Goal: Register for event/course

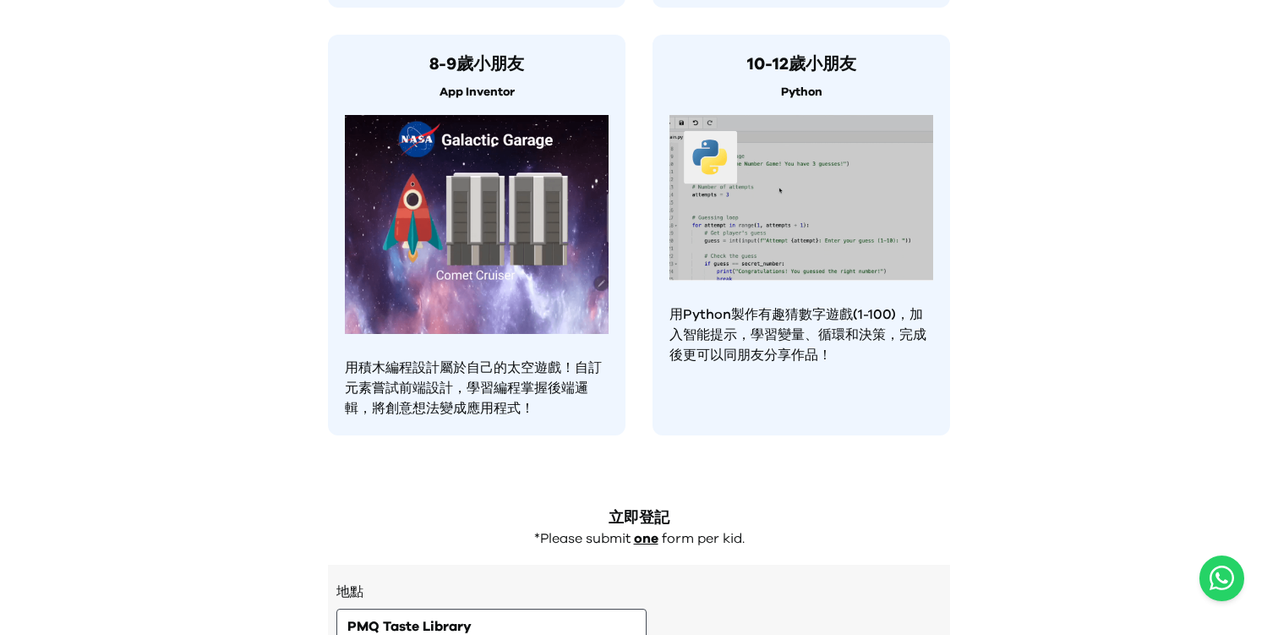
scroll to position [1633, 0]
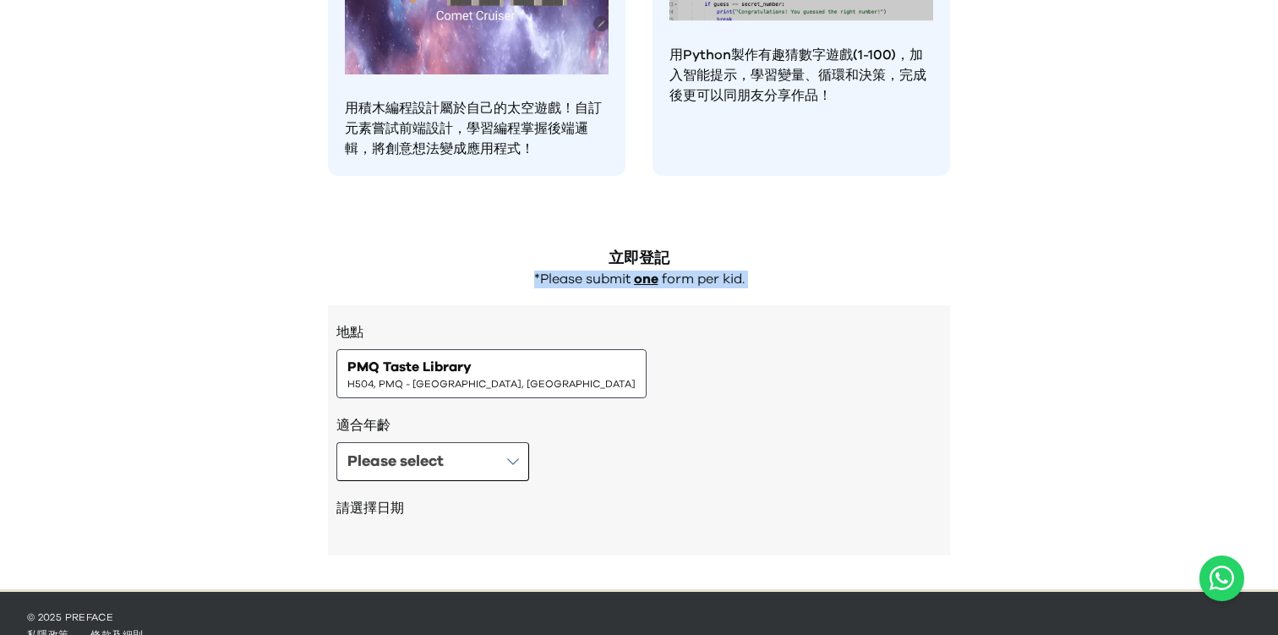
drag, startPoint x: 533, startPoint y: 248, endPoint x: 825, endPoint y: 292, distance: 294.9
click at [825, 292] on div "立即登記 *Please submit one form per kid. 地點 PMQ Taste Library H504, PMQ - [GEOGRAP…" at bounding box center [638, 409] width 649 height 359
click at [450, 377] on span "H504, PMQ - [GEOGRAPHIC_DATA], [GEOGRAPHIC_DATA]" at bounding box center [491, 384] width 288 height 14
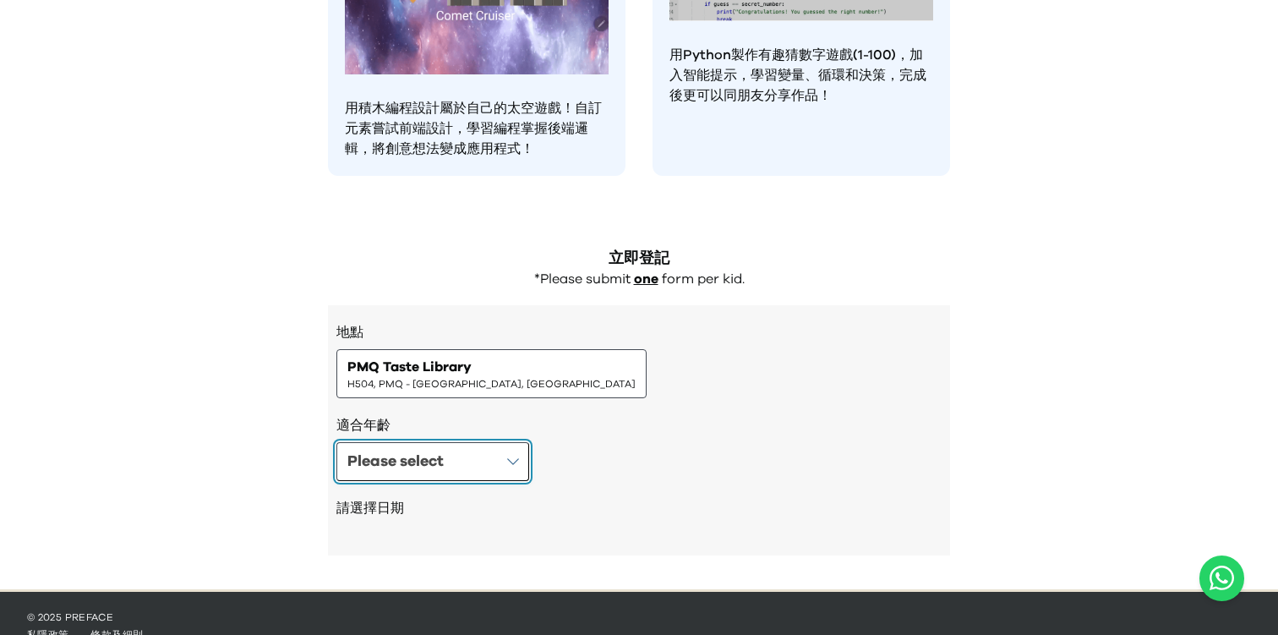
click at [482, 442] on button "Please select" at bounding box center [432, 461] width 193 height 39
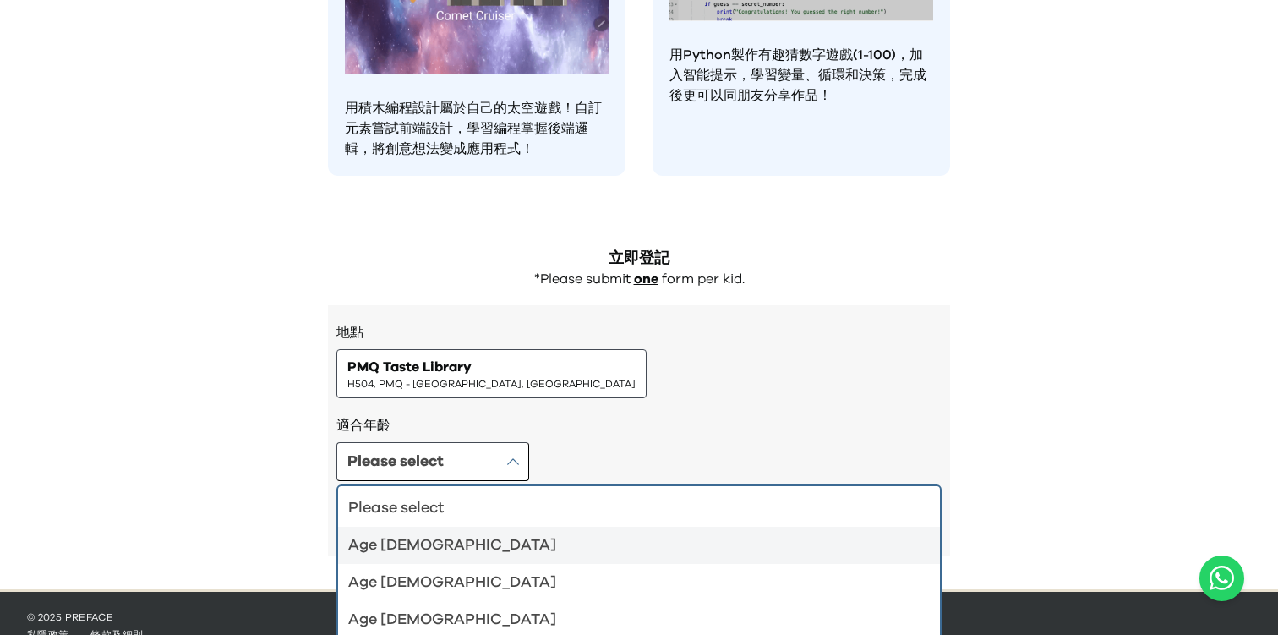
click at [483, 533] on div "Age [DEMOGRAPHIC_DATA]" at bounding box center [628, 545] width 561 height 24
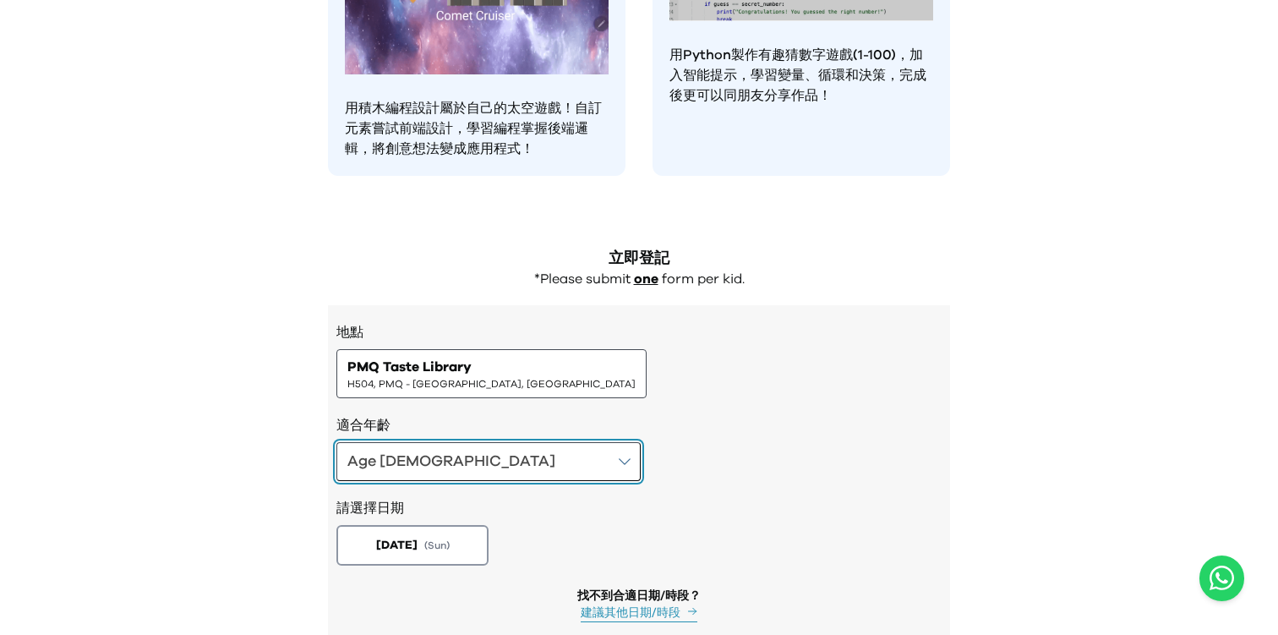
scroll to position [1717, 0]
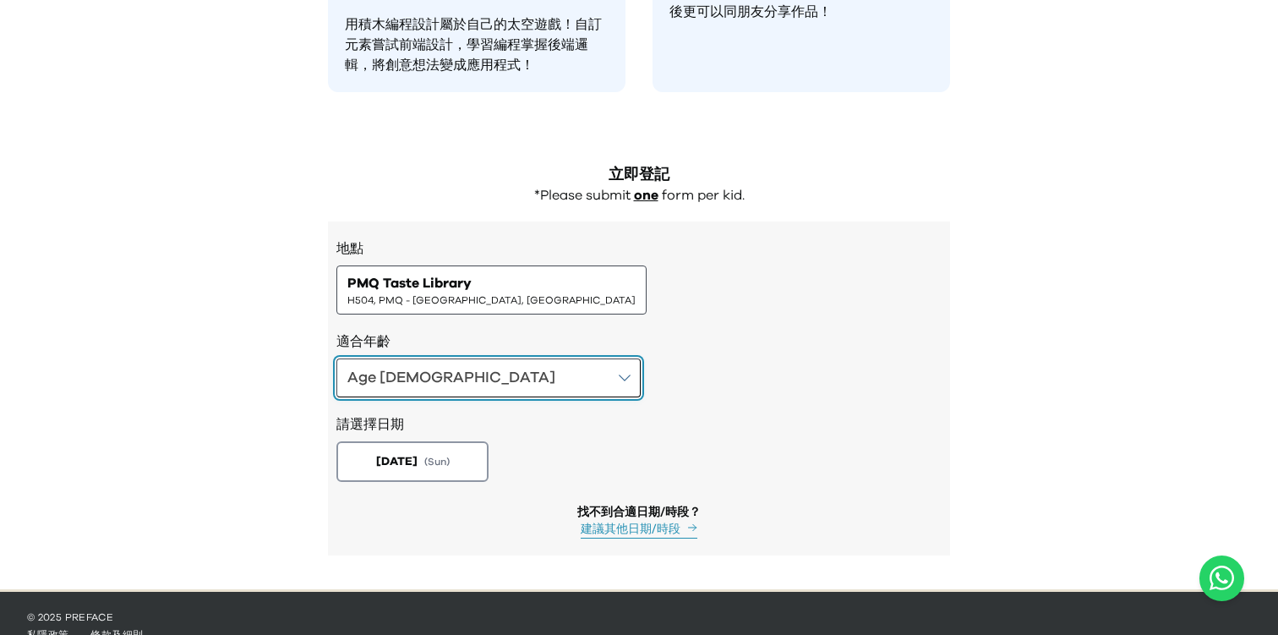
click at [475, 358] on button "Age [DEMOGRAPHIC_DATA]" at bounding box center [488, 377] width 304 height 39
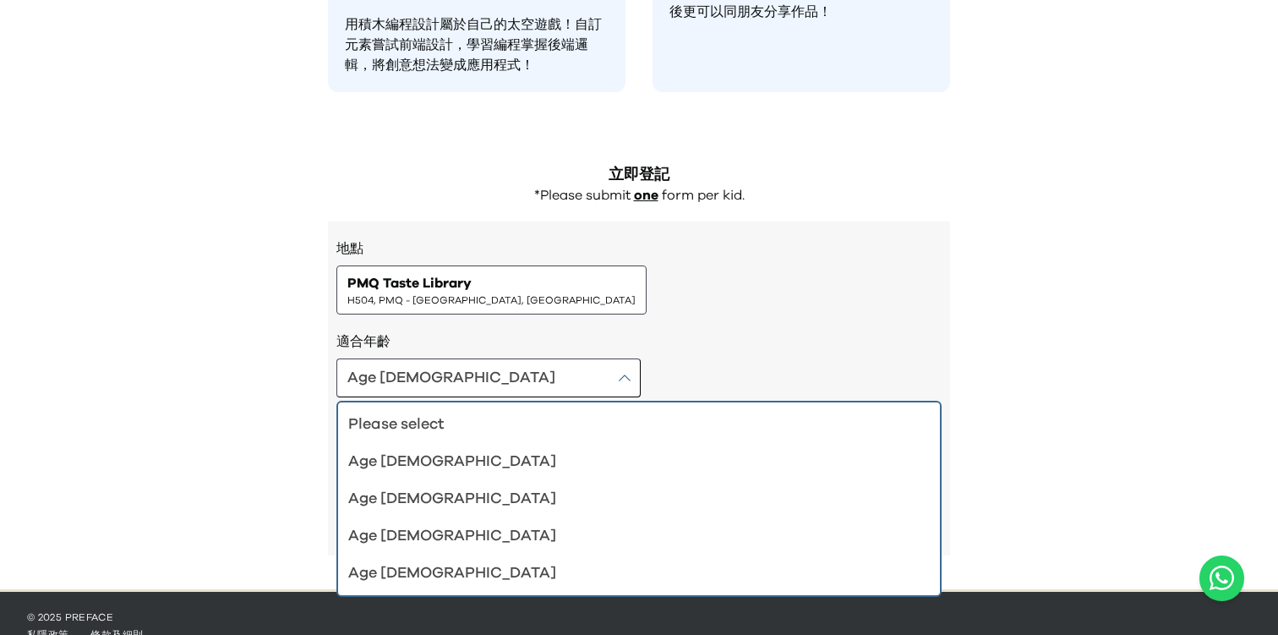
click at [570, 358] on div "Age [DEMOGRAPHIC_DATA] Please select Age [DEMOGRAPHIC_DATA] Age [DEMOGRAPHIC_DA…" at bounding box center [638, 377] width 605 height 39
click at [628, 238] on h3 "地點" at bounding box center [638, 248] width 605 height 20
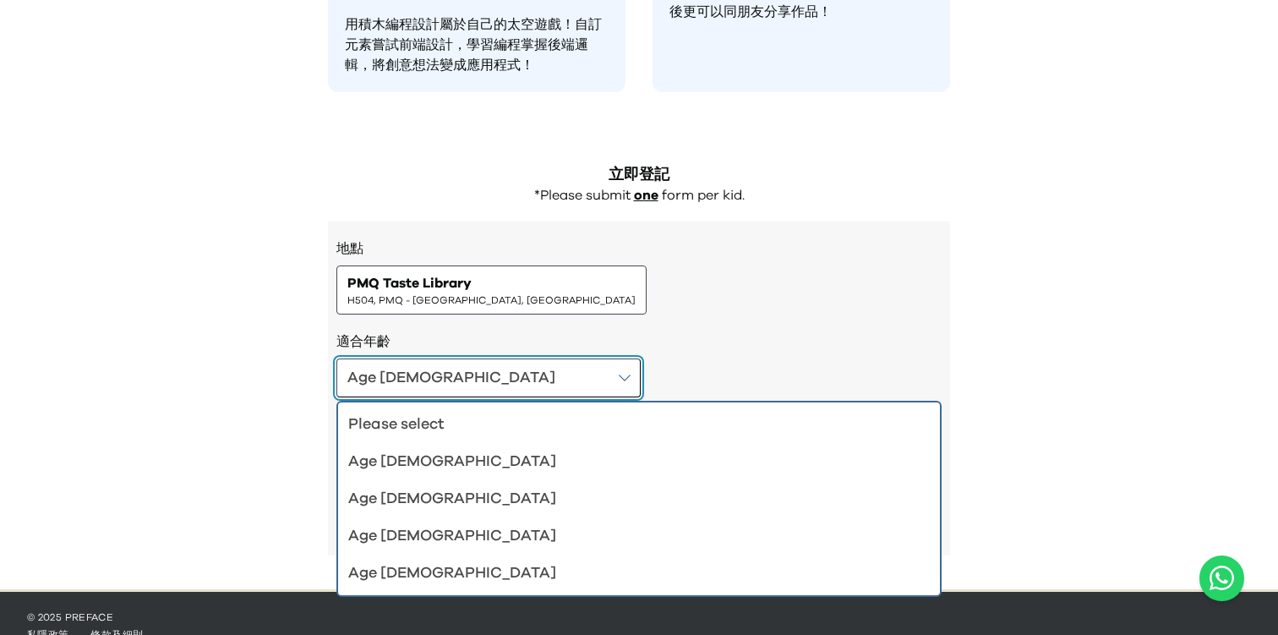
click at [470, 358] on button "Age [DEMOGRAPHIC_DATA]" at bounding box center [488, 377] width 304 height 39
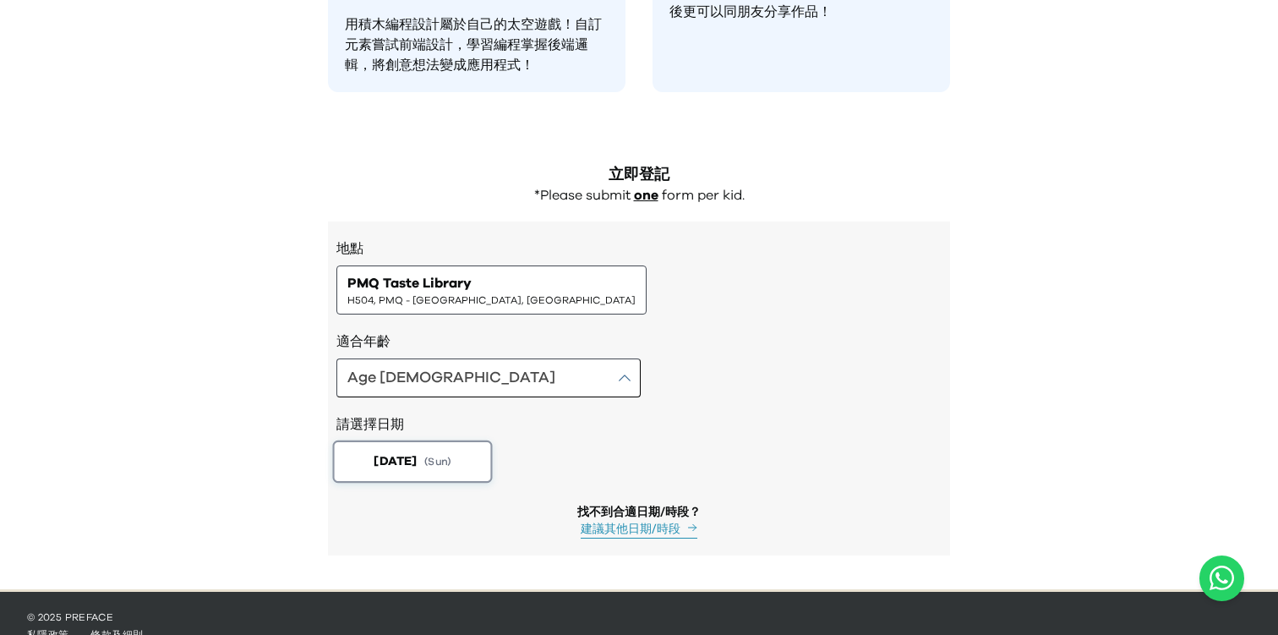
click at [435, 440] on button "[DATE] ( Sun )" at bounding box center [413, 461] width 160 height 42
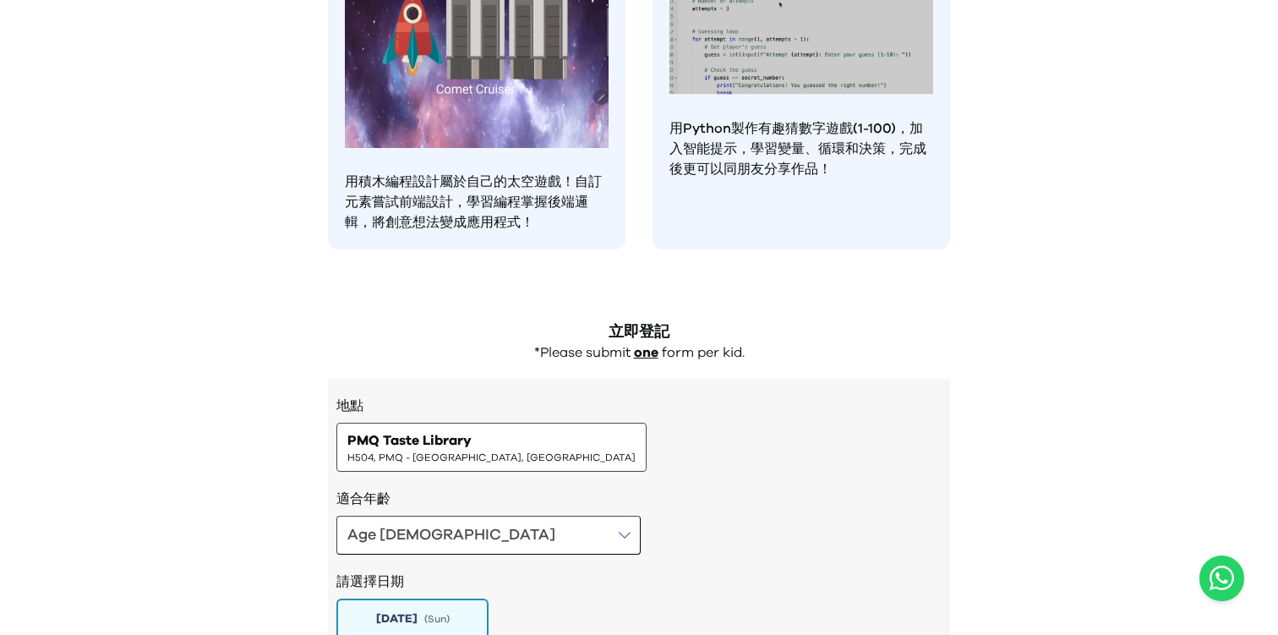
scroll to position [1556, 0]
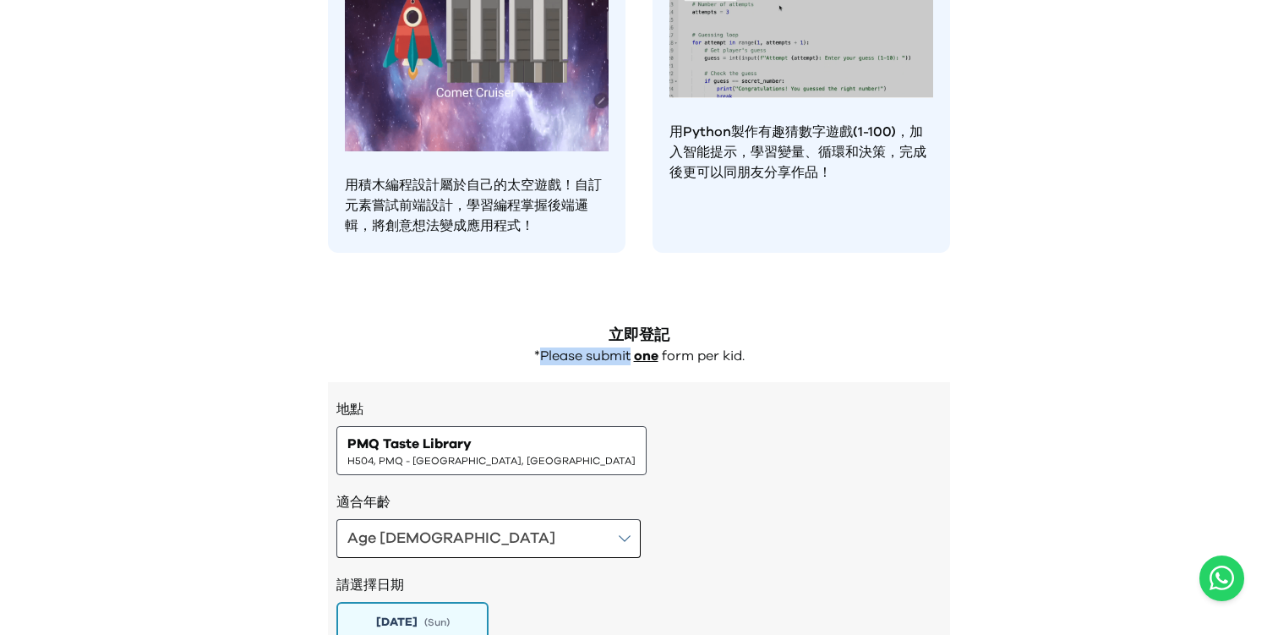
drag, startPoint x: 539, startPoint y: 325, endPoint x: 758, endPoint y: 338, distance: 219.3
click at [758, 347] on div "*Please submit one form per kid." at bounding box center [639, 356] width 622 height 18
click at [797, 347] on div "*Please submit one form per kid." at bounding box center [639, 356] width 622 height 18
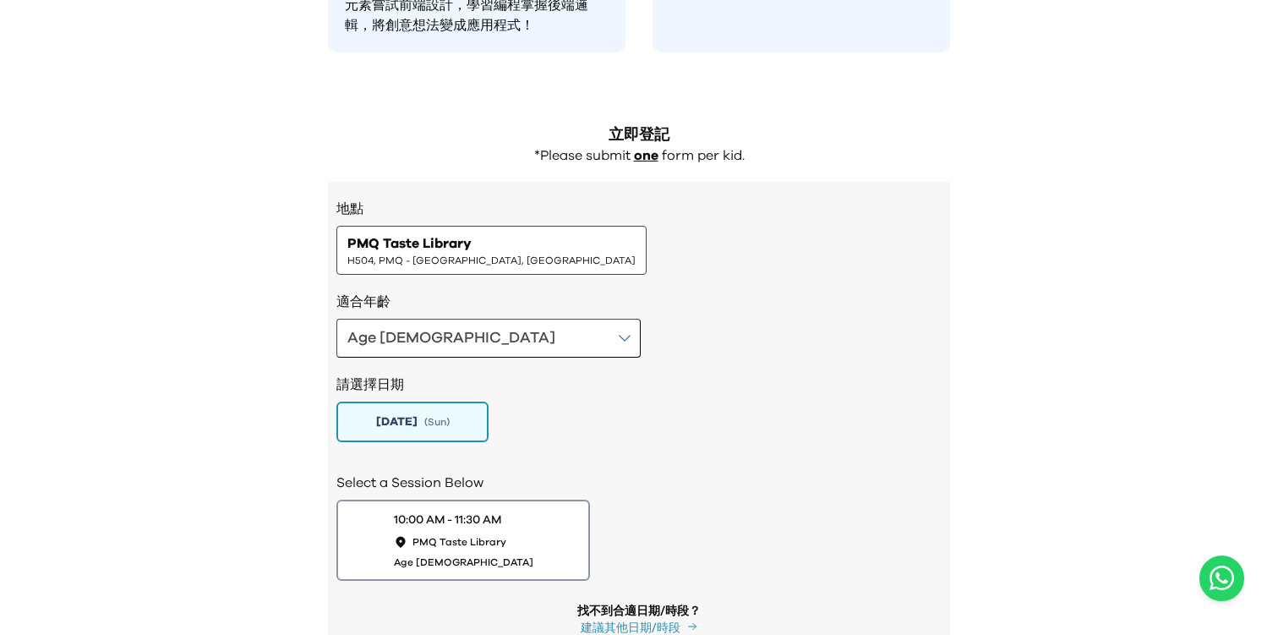
scroll to position [1855, 0]
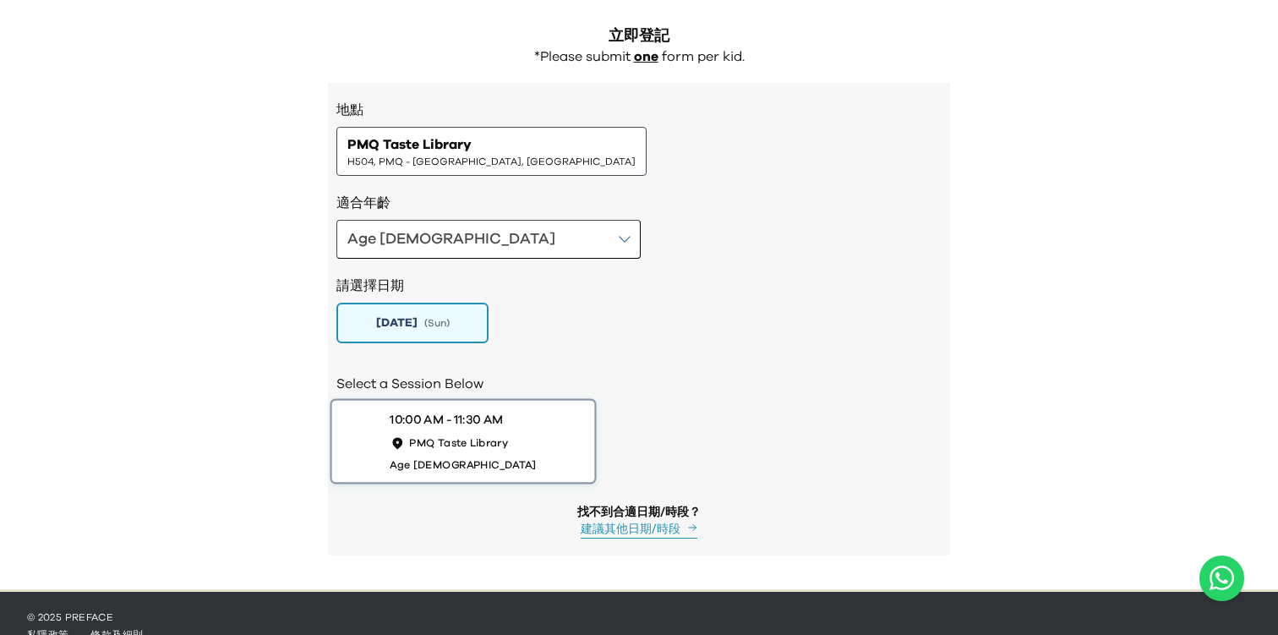
click at [565, 400] on button "10:00 AM - 11:30 AM PMQ Taste Library Age [DEMOGRAPHIC_DATA]" at bounding box center [463, 441] width 266 height 85
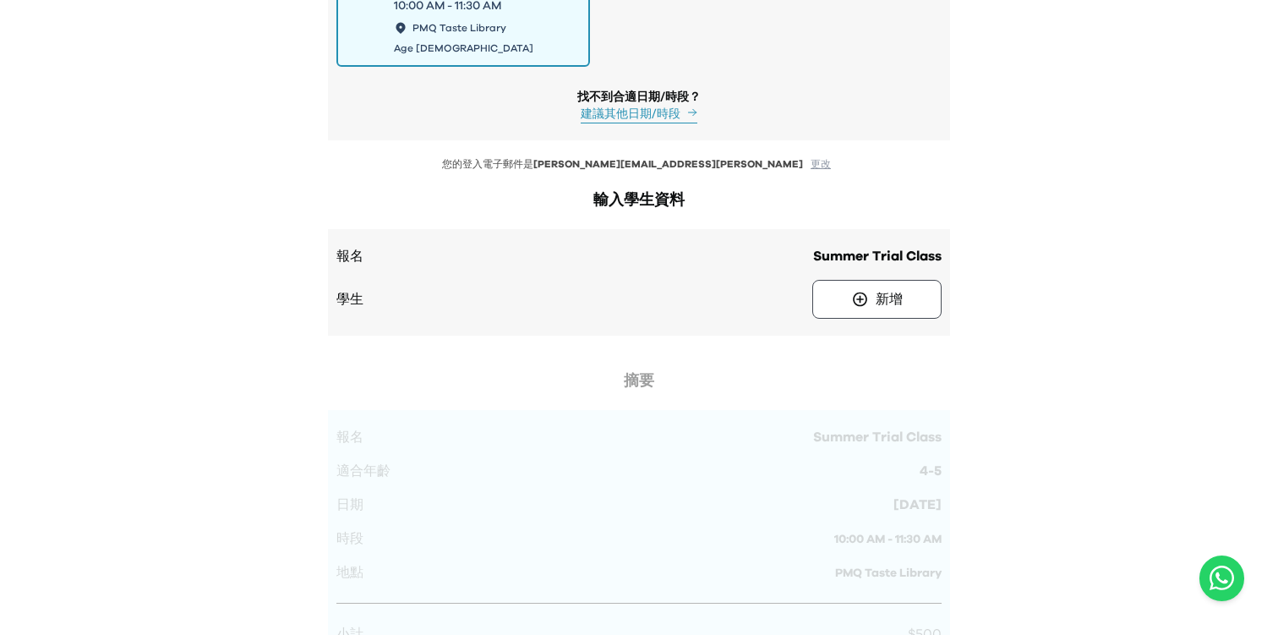
scroll to position [2312, 0]
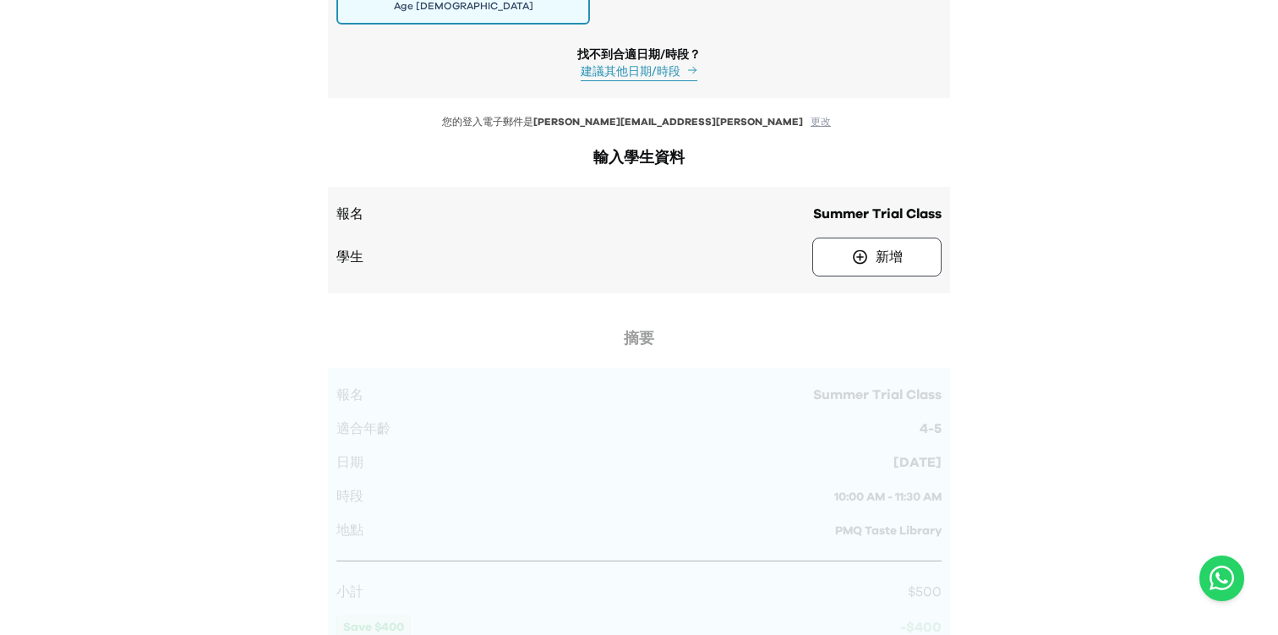
click at [805, 115] on button "更改" at bounding box center [820, 122] width 30 height 14
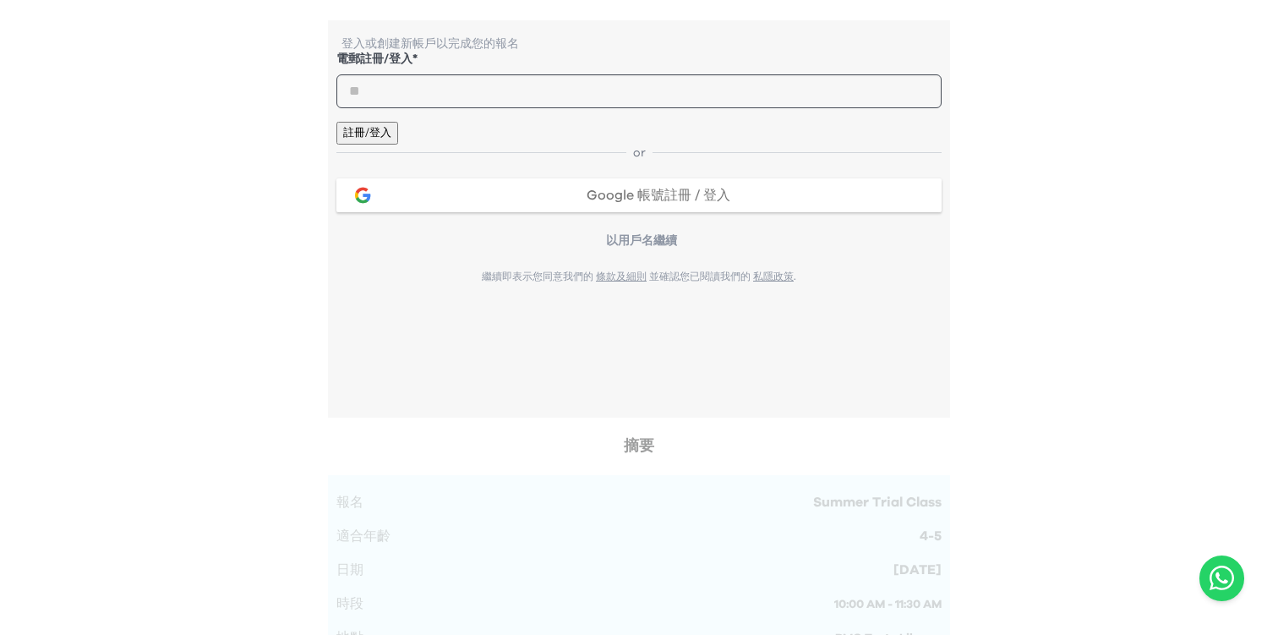
scroll to position [2410, 0]
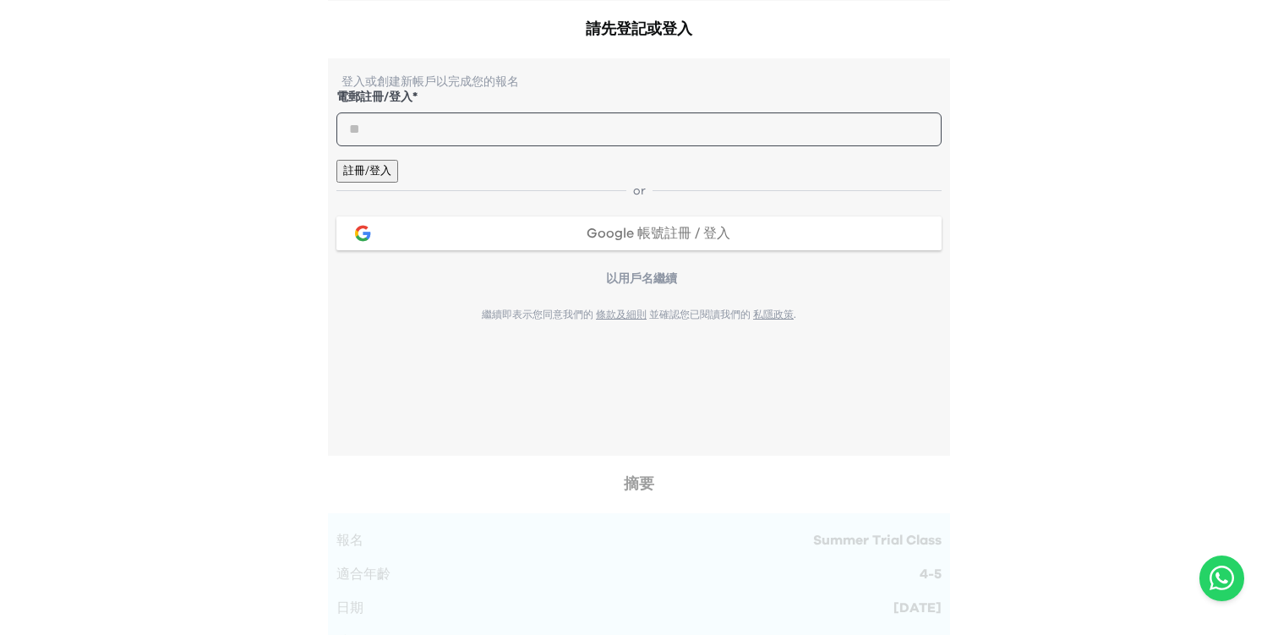
click at [398, 176] on button "註冊/登入" at bounding box center [367, 171] width 62 height 23
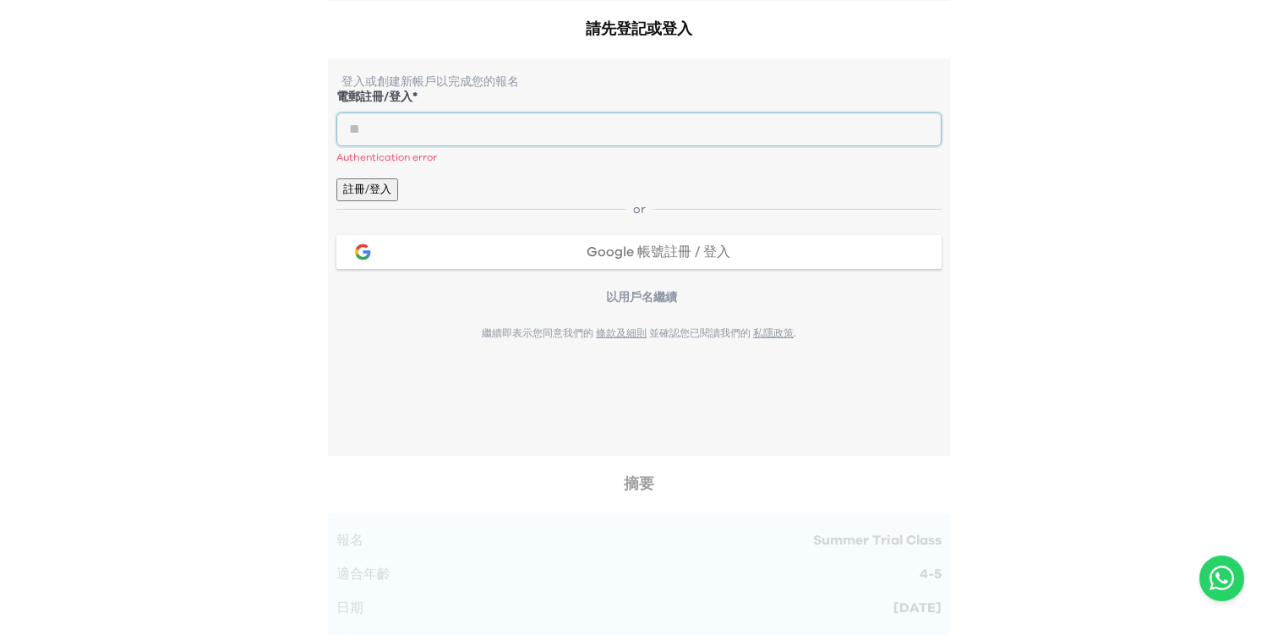
click at [652, 119] on input "email" at bounding box center [638, 129] width 605 height 34
click at [931, 157] on p "Authentication error" at bounding box center [638, 157] width 605 height 15
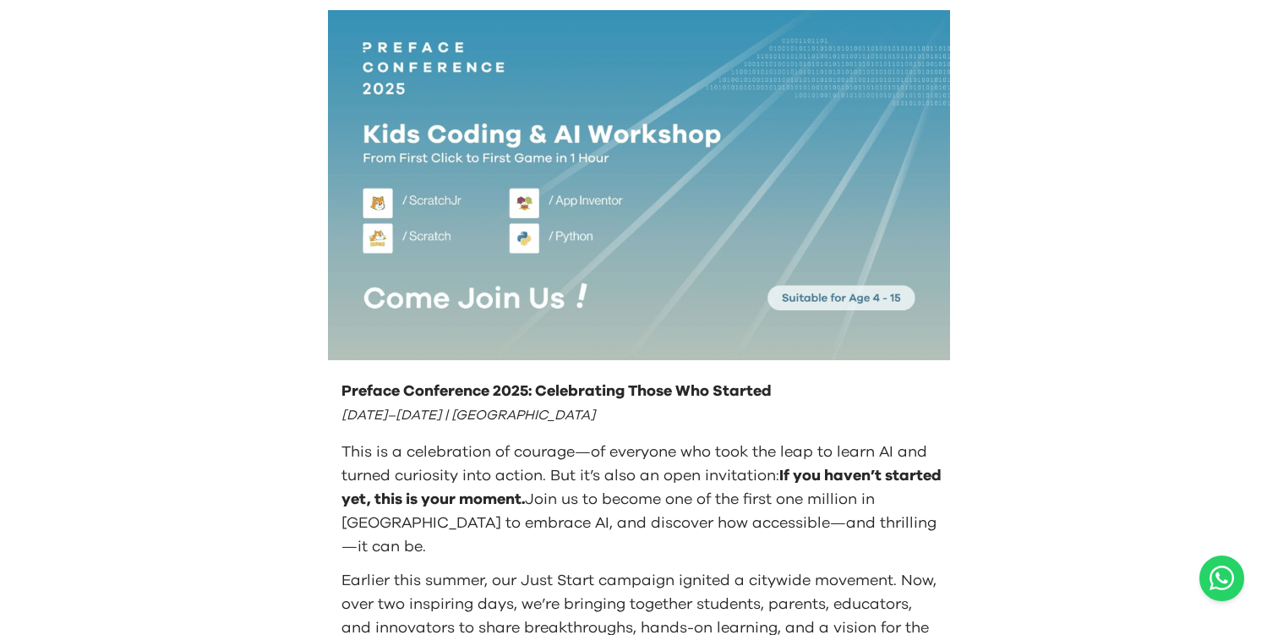
scroll to position [0, 0]
